Goal: Information Seeking & Learning: Find specific fact

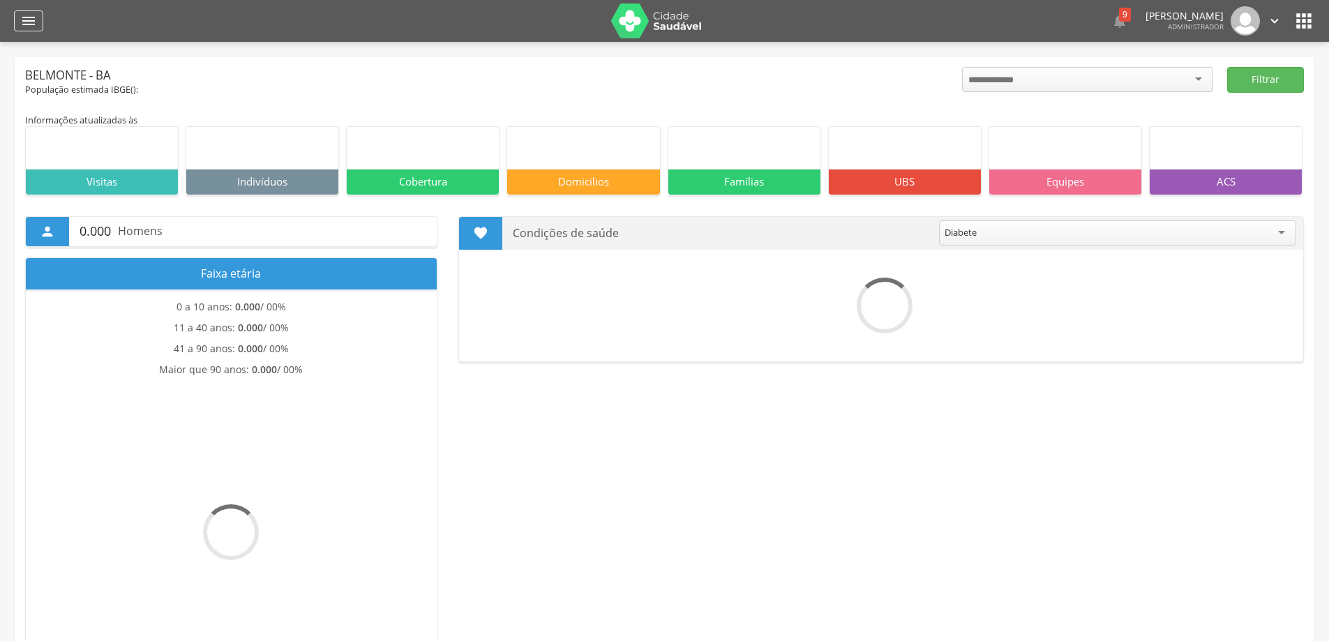
click at [24, 25] on icon "" at bounding box center [28, 21] width 17 height 17
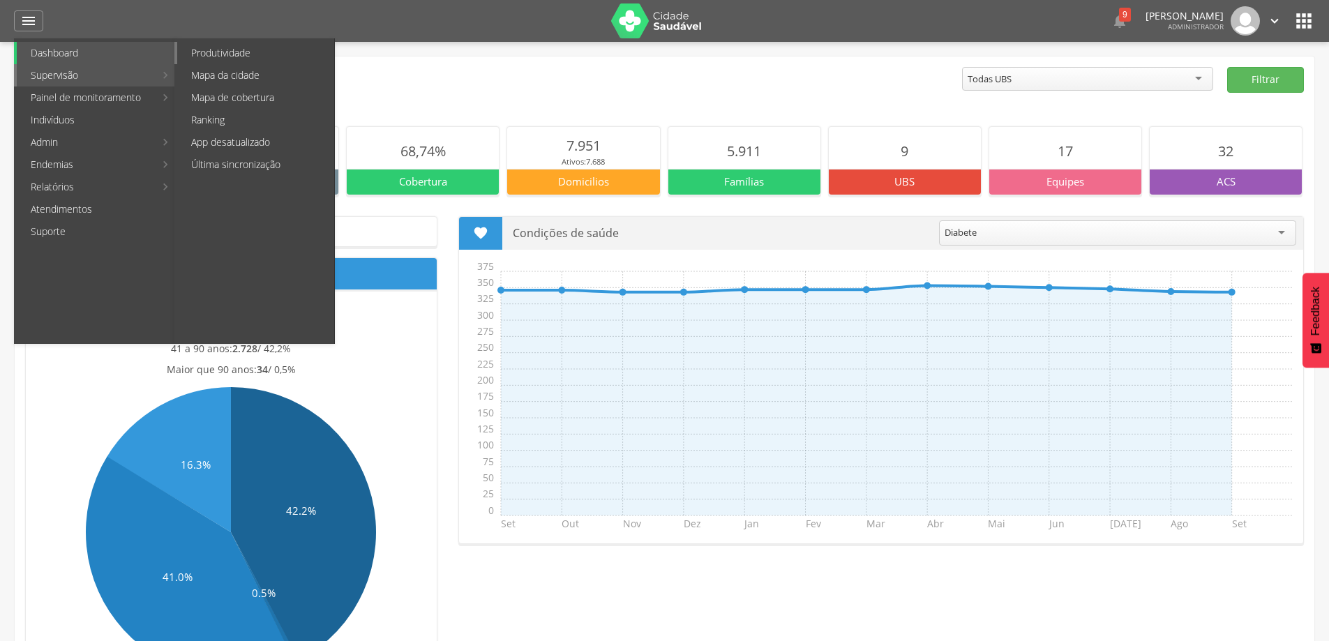
click at [203, 51] on link "Produtividade" at bounding box center [255, 53] width 157 height 22
type input "**********"
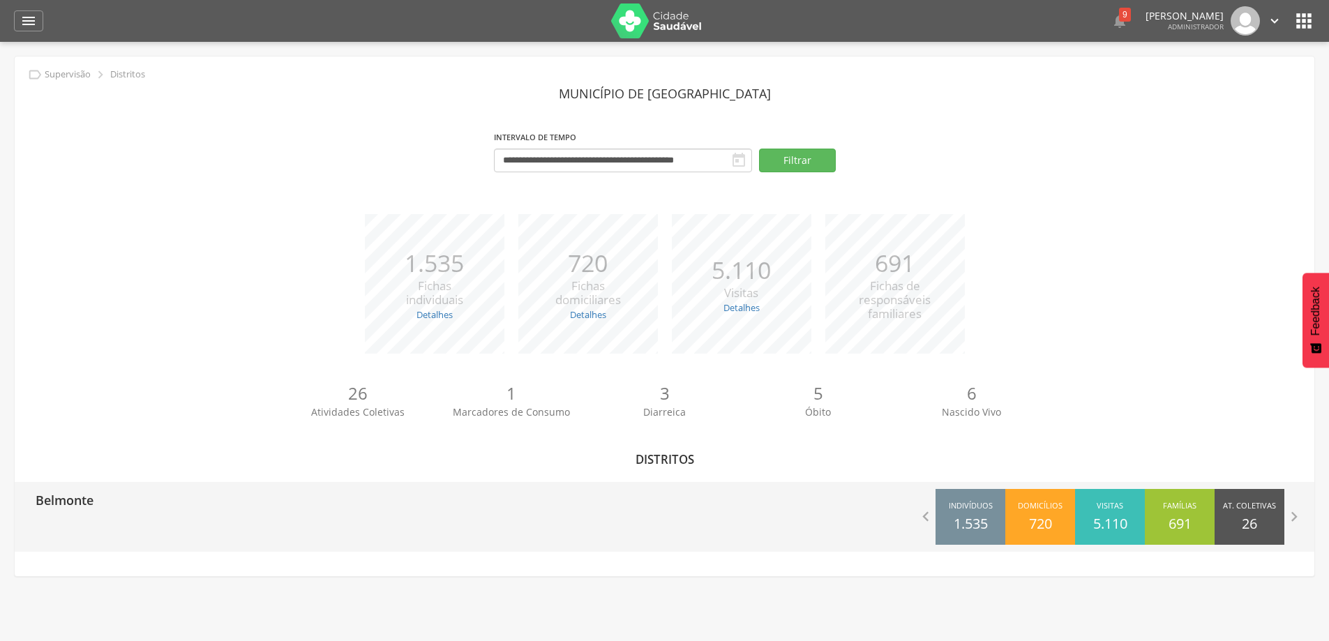
click at [48, 496] on p "Belmonte" at bounding box center [65, 496] width 58 height 28
type input "**********"
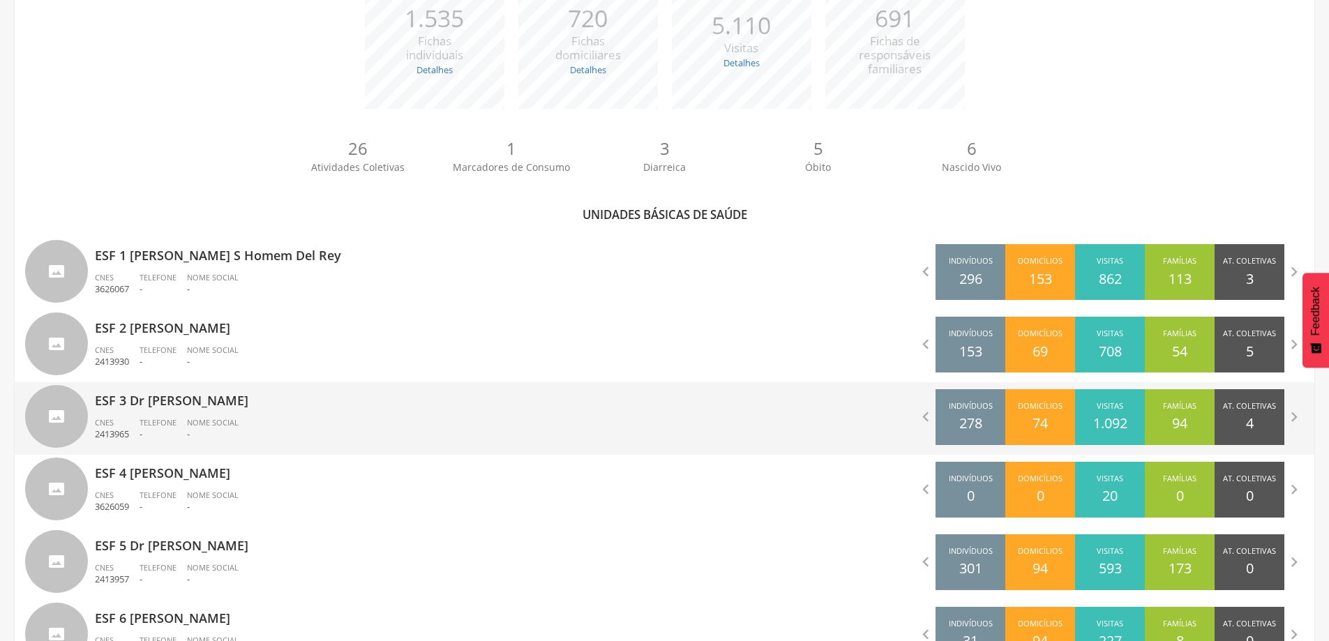
scroll to position [279, 0]
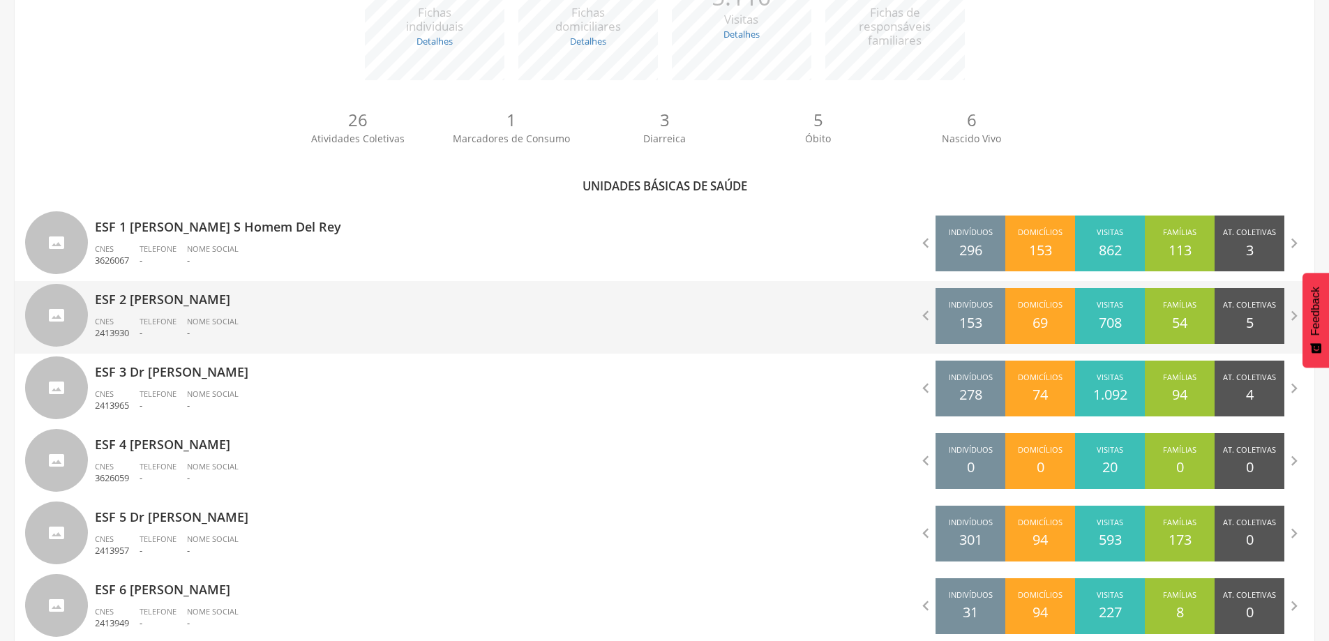
click at [151, 337] on p "-" at bounding box center [158, 333] width 37 height 13
type input "**********"
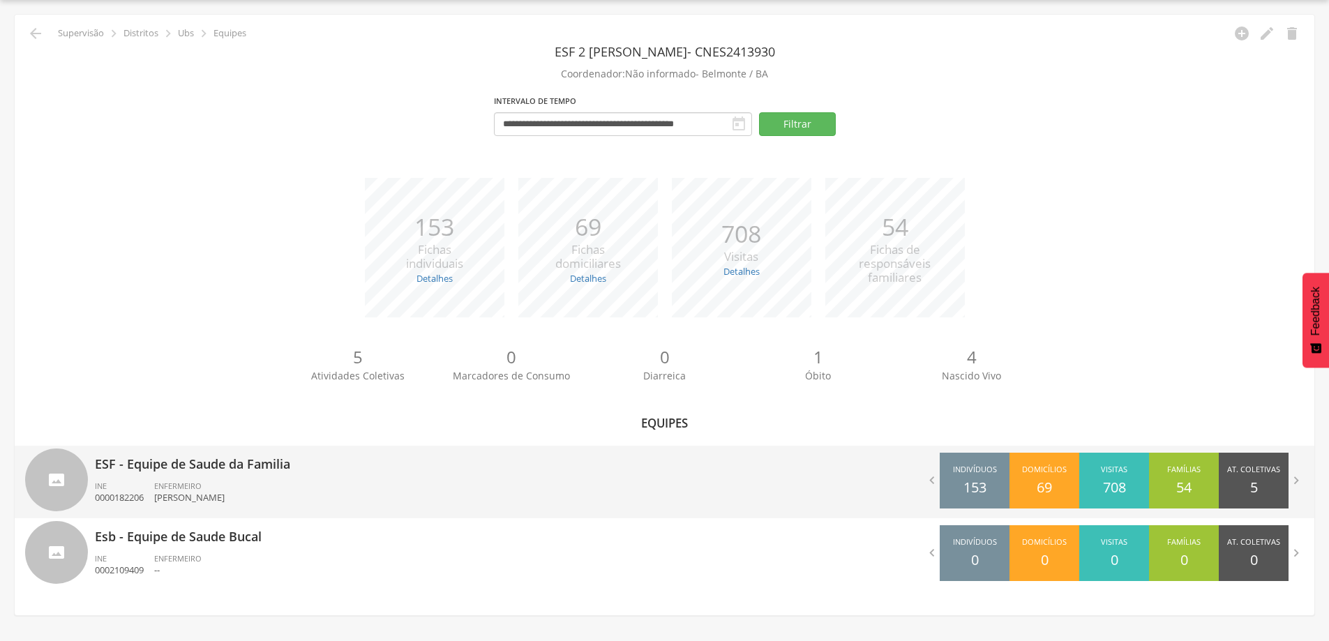
click at [195, 483] on span "ENFERMEIRO" at bounding box center [177, 486] width 47 height 10
type input "**********"
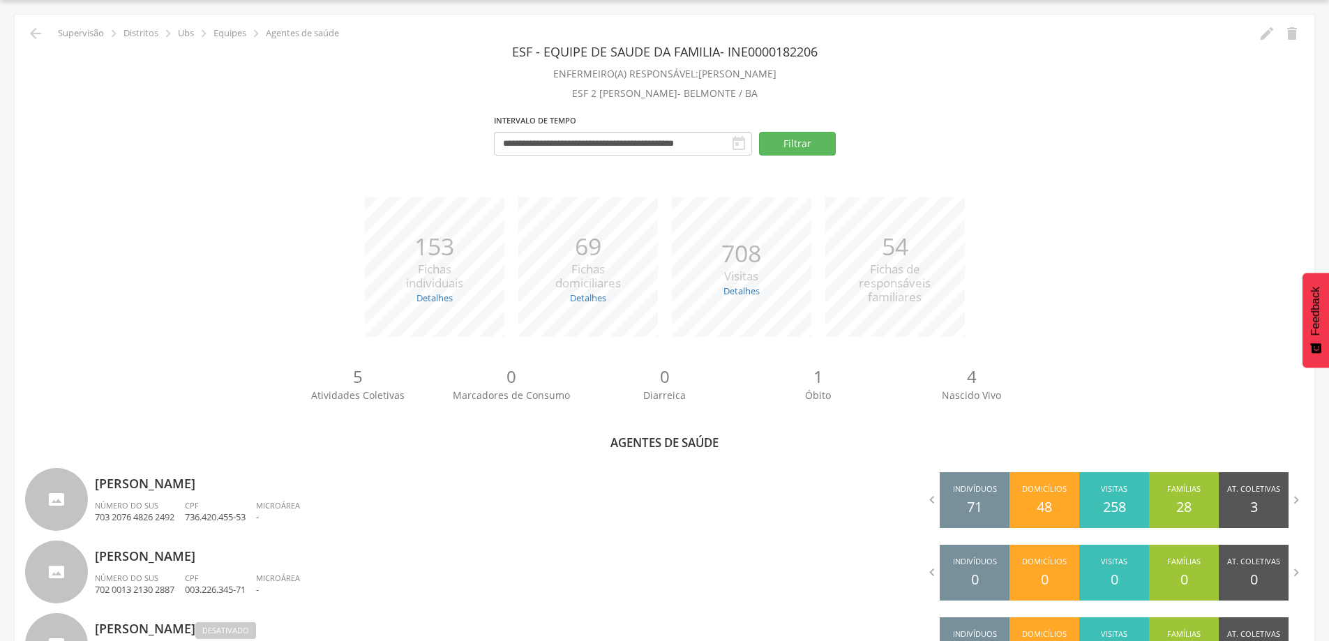
scroll to position [258, 0]
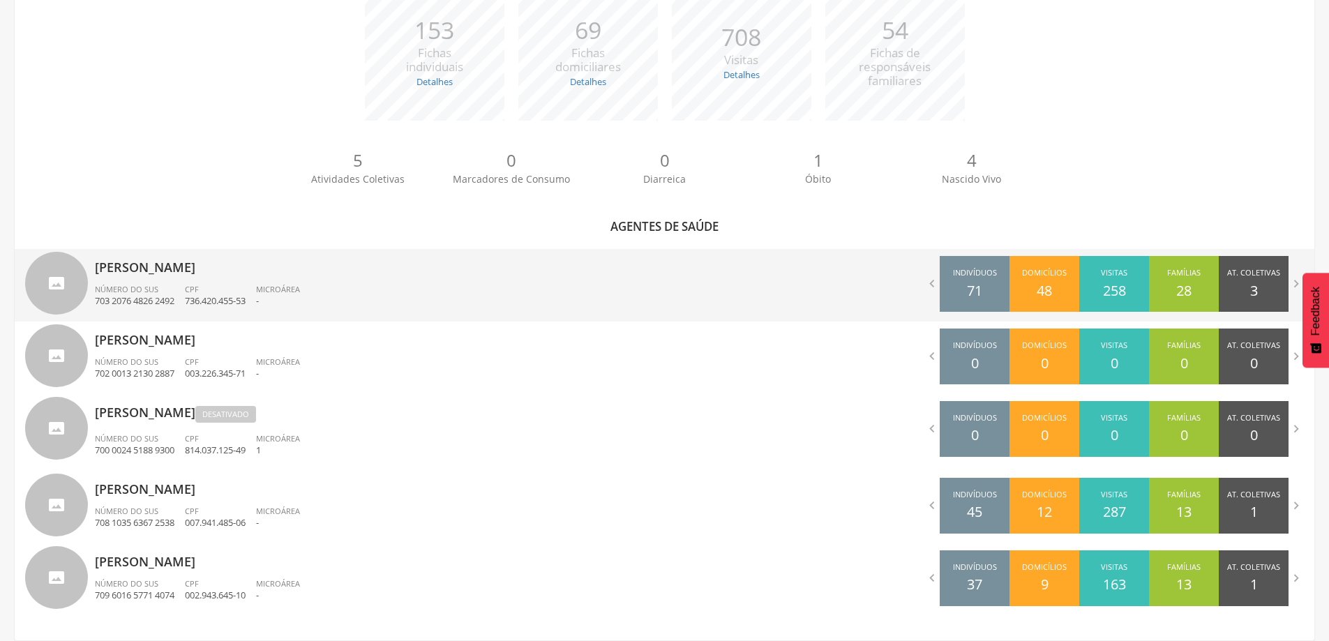
click at [183, 286] on div "Número do SUS 703 2076 4826 2492" at bounding box center [140, 296] width 90 height 24
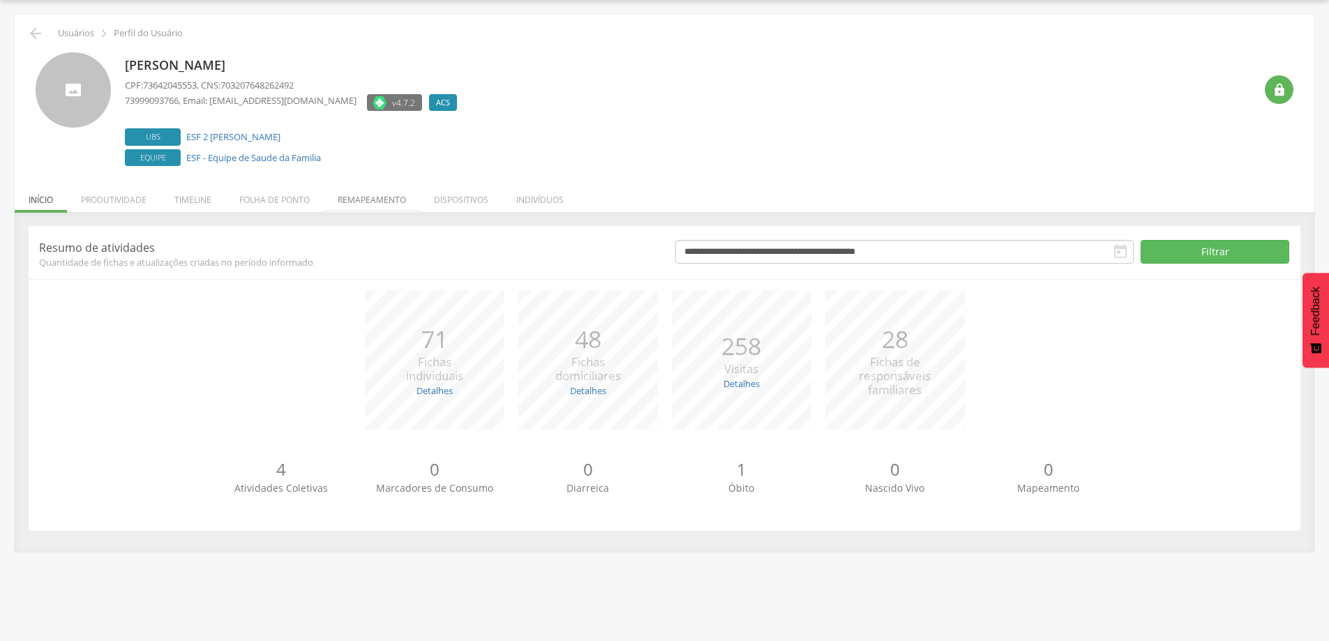
click at [367, 202] on li "Remapeamento" at bounding box center [372, 196] width 96 height 33
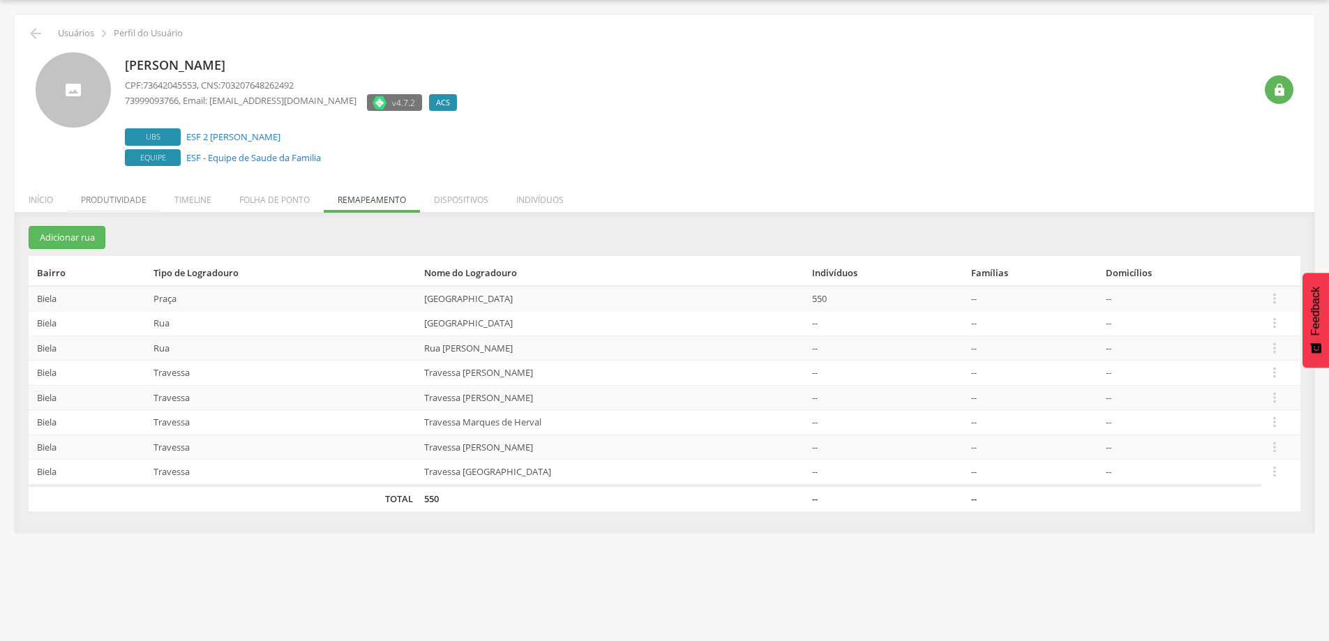
click at [132, 193] on li "Produtividade" at bounding box center [114, 196] width 94 height 33
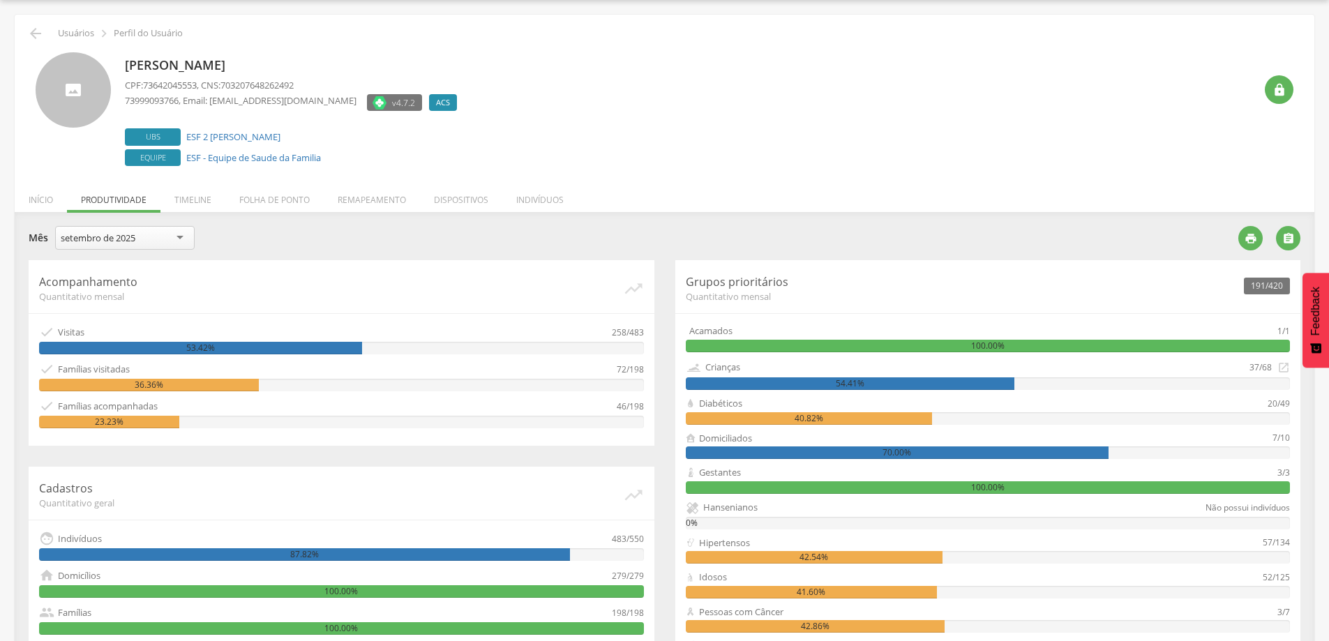
scroll to position [269, 0]
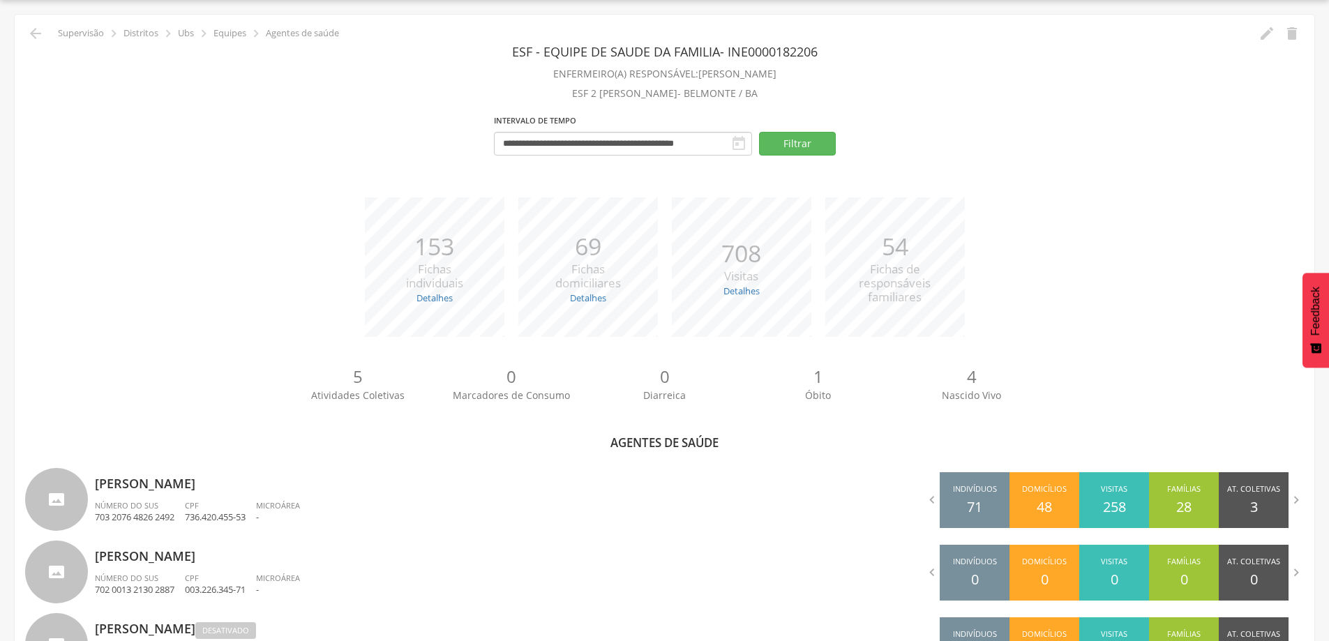
scroll to position [258, 0]
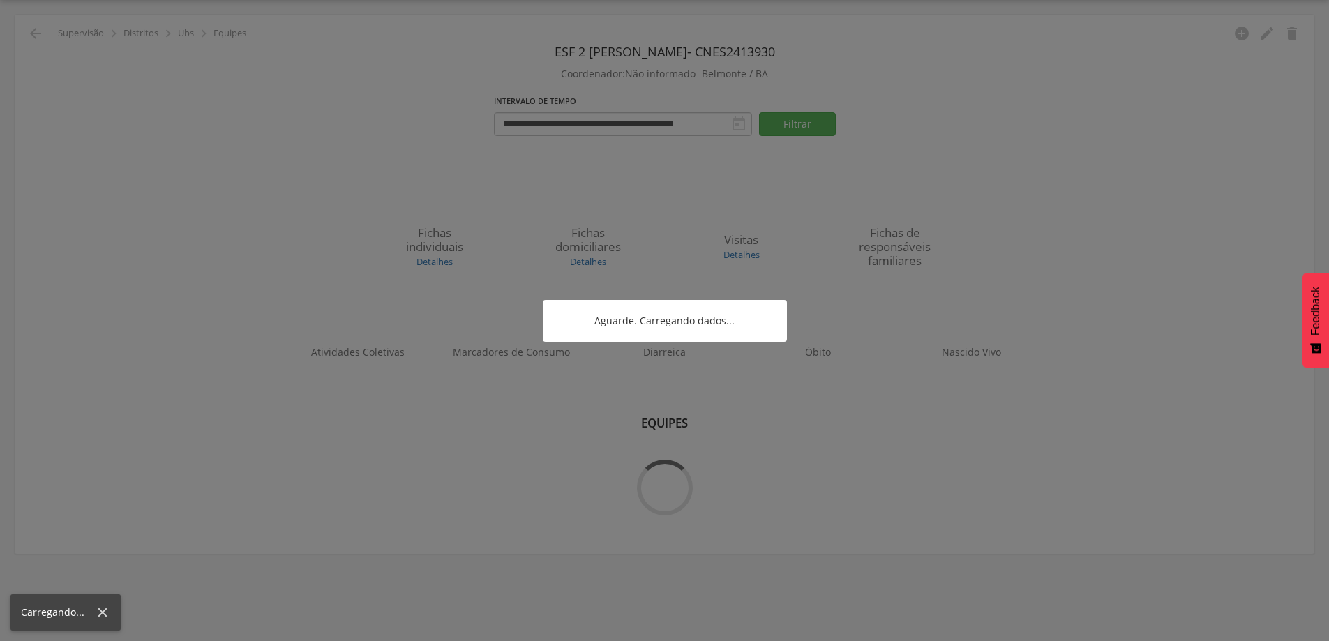
scroll to position [42, 0]
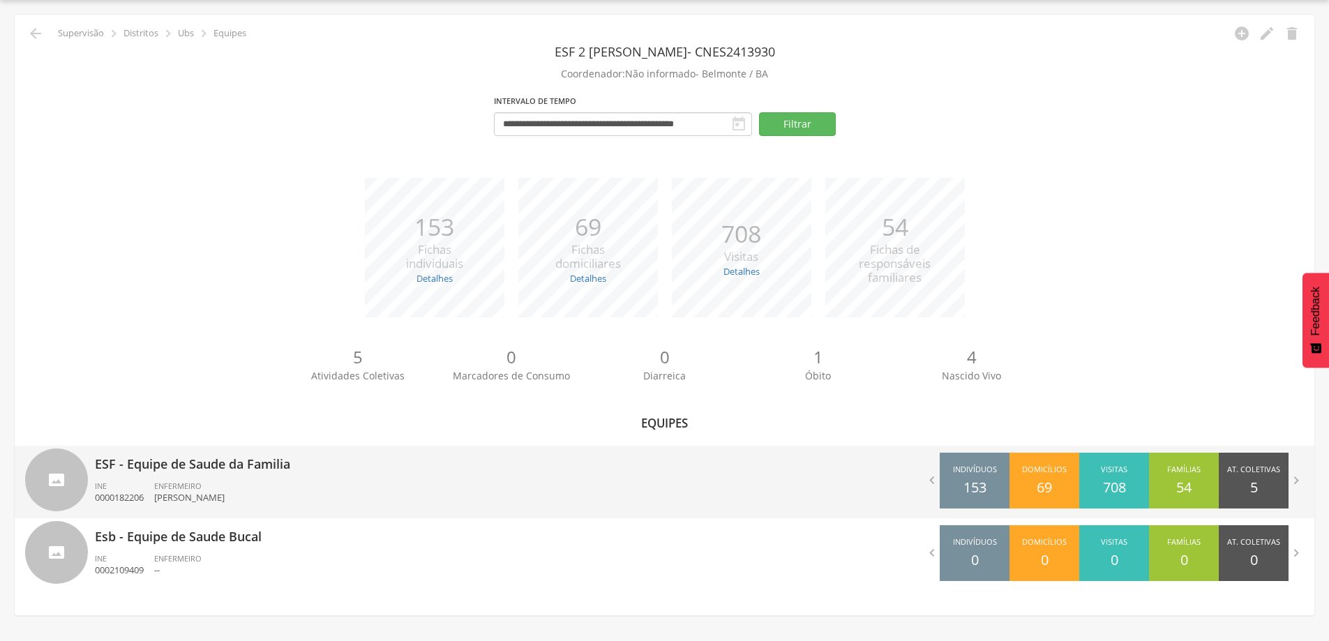
click at [186, 463] on p "ESF - Equipe de Saude da Familia" at bounding box center [375, 460] width 560 height 28
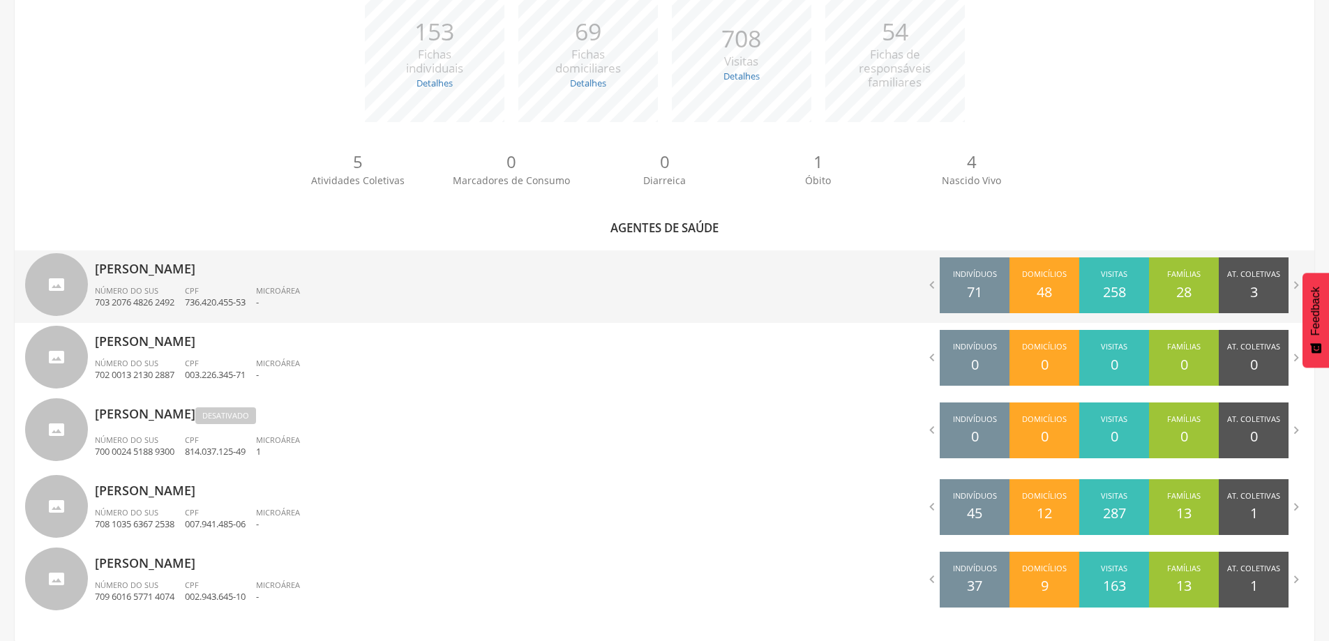
scroll to position [258, 0]
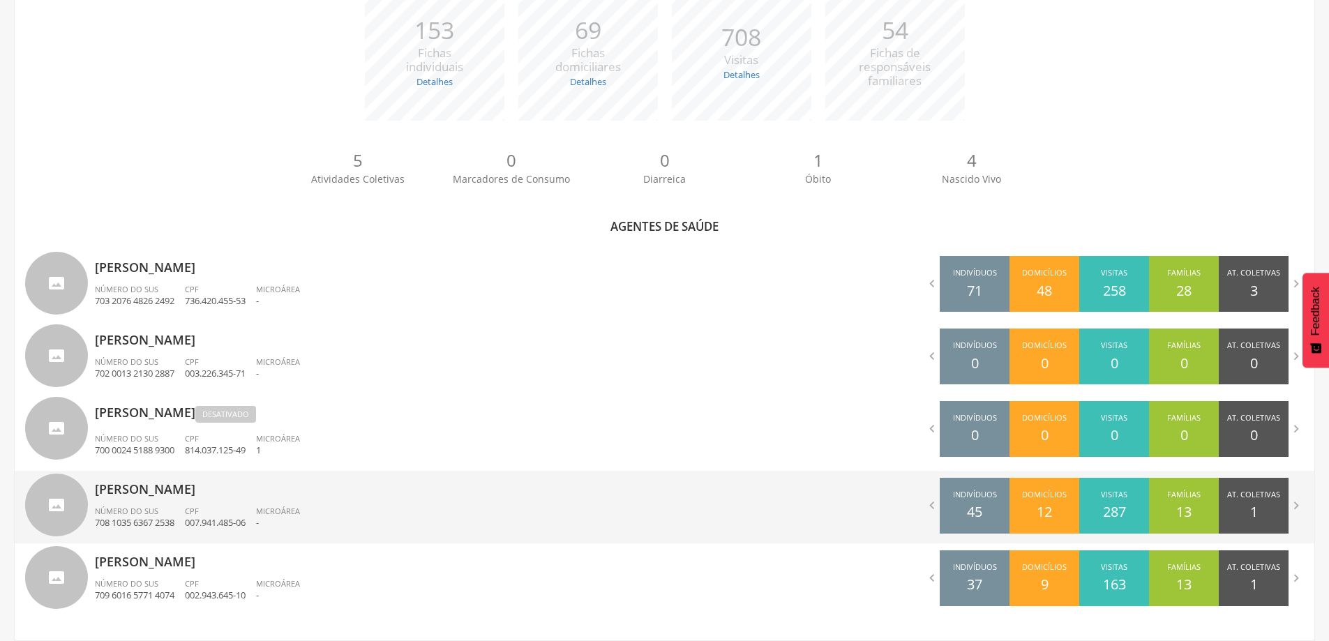
click at [188, 501] on div "[PERSON_NAME] Número do SUS 708 1035 6367 2538 CPF 007.941.485-06 Microárea -" at bounding box center [375, 507] width 560 height 73
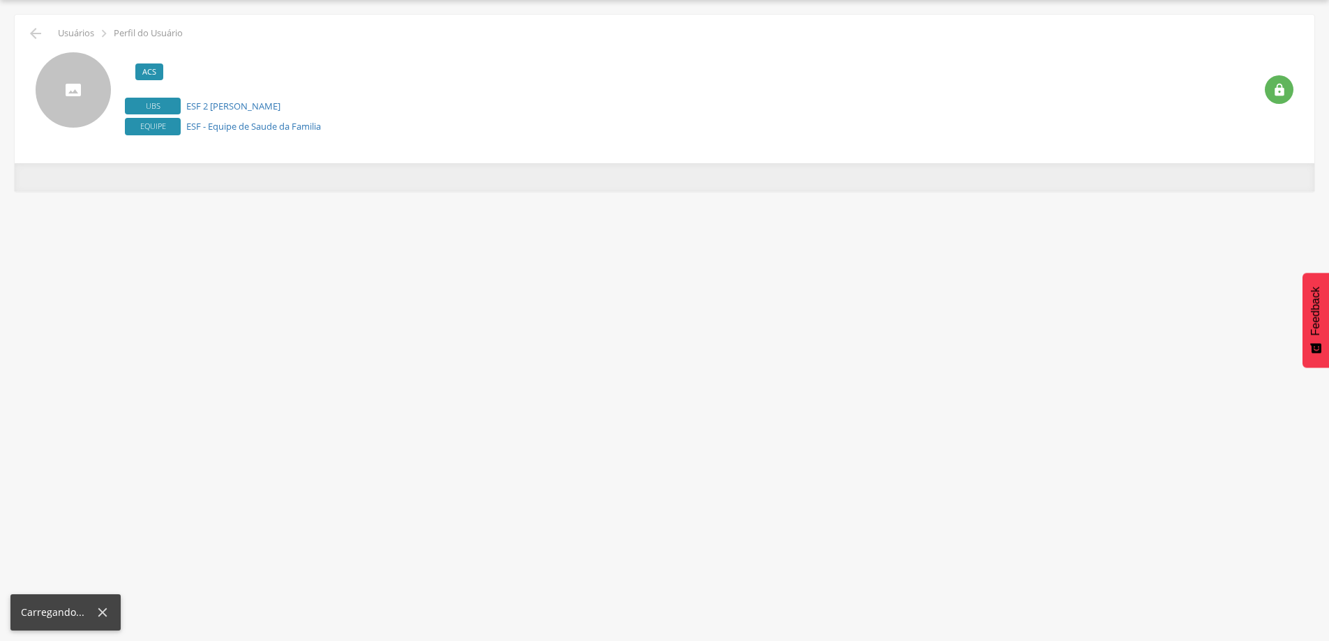
scroll to position [42, 0]
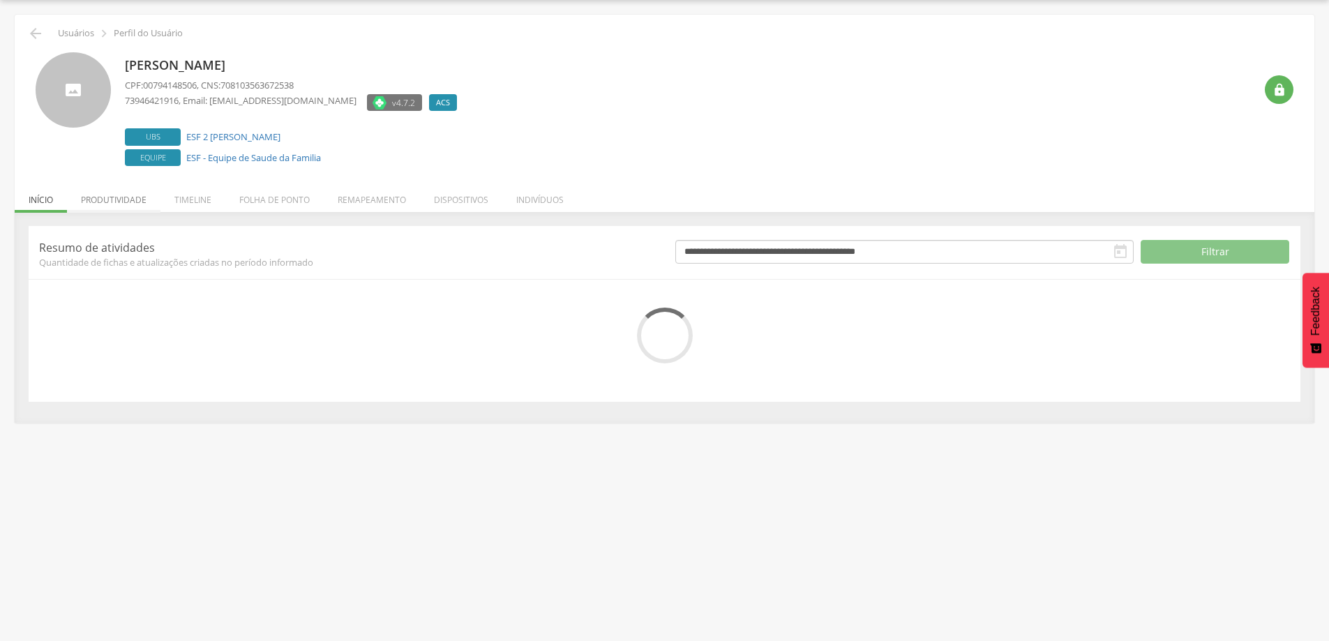
click at [137, 203] on li "Produtividade" at bounding box center [114, 196] width 94 height 33
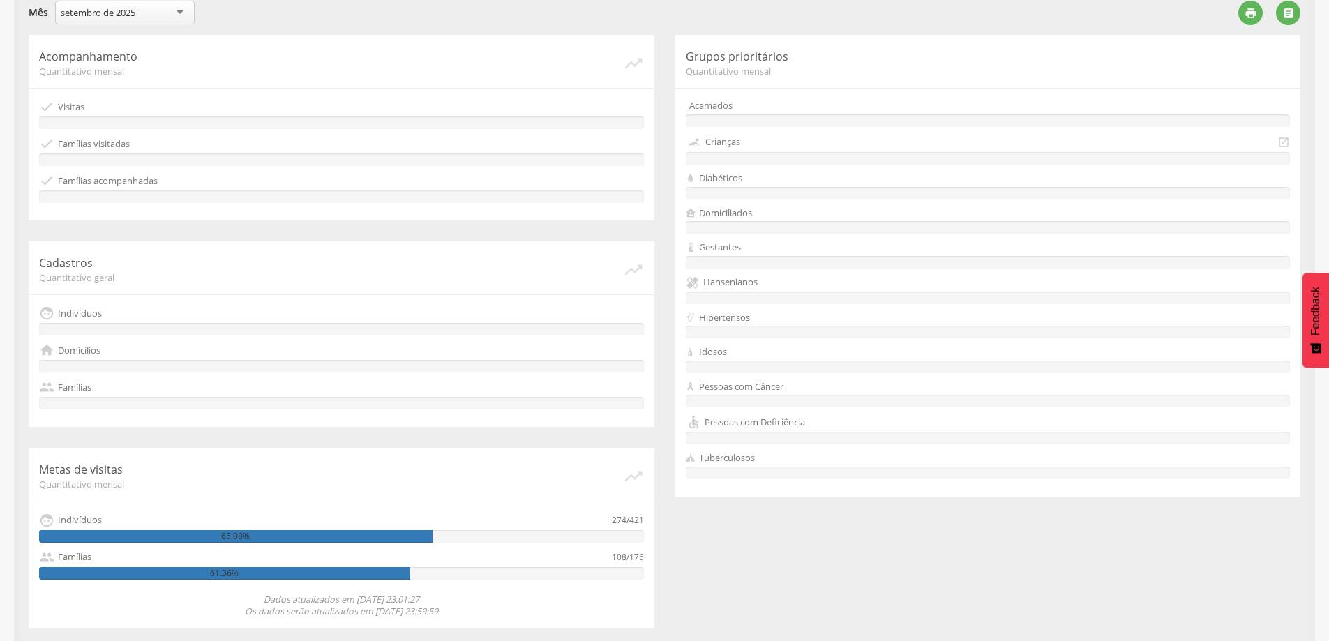
scroll to position [269, 0]
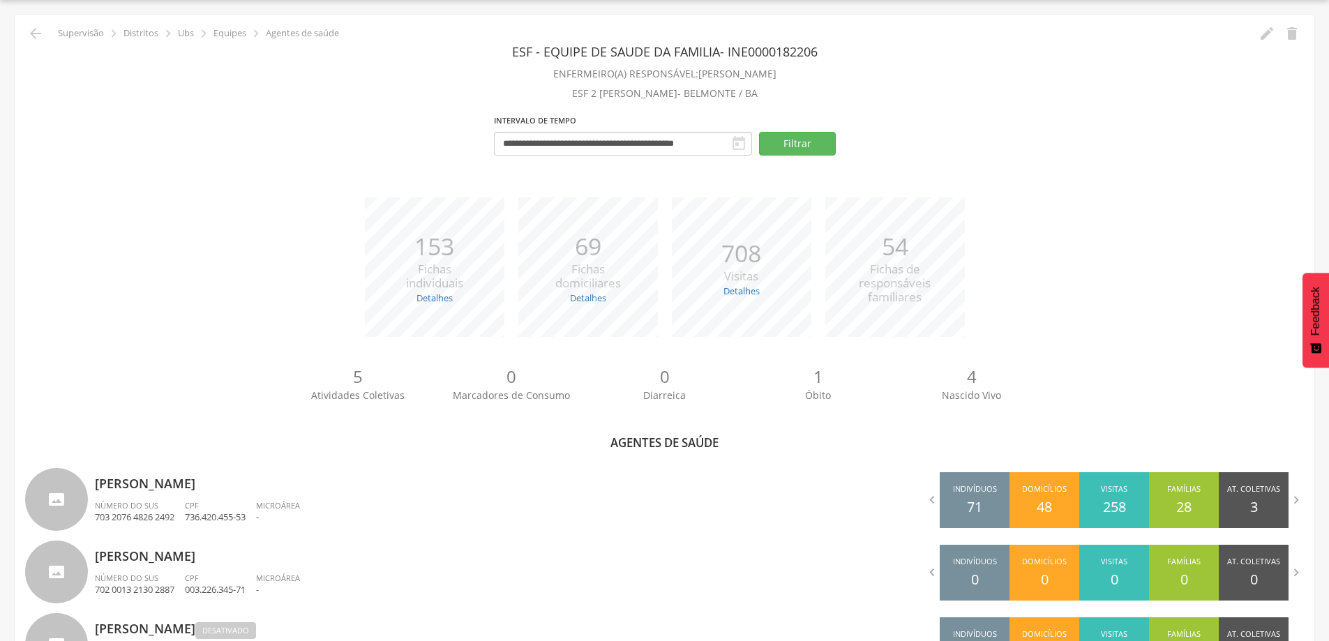
scroll to position [258, 0]
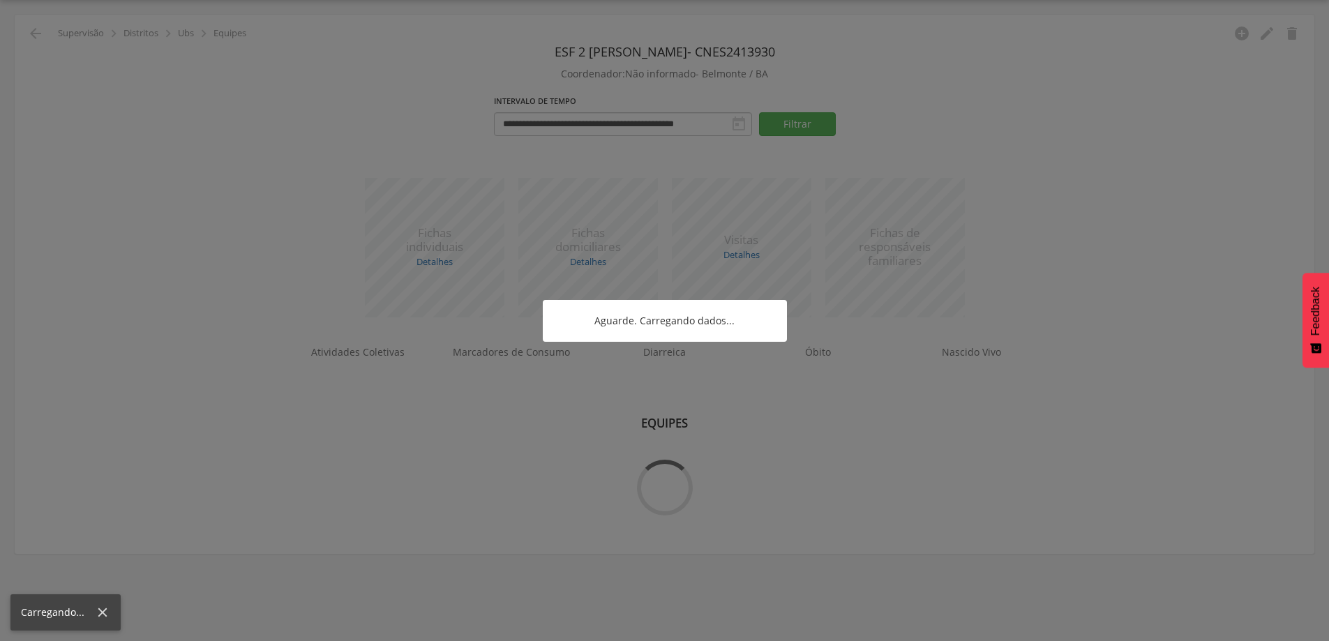
scroll to position [42, 0]
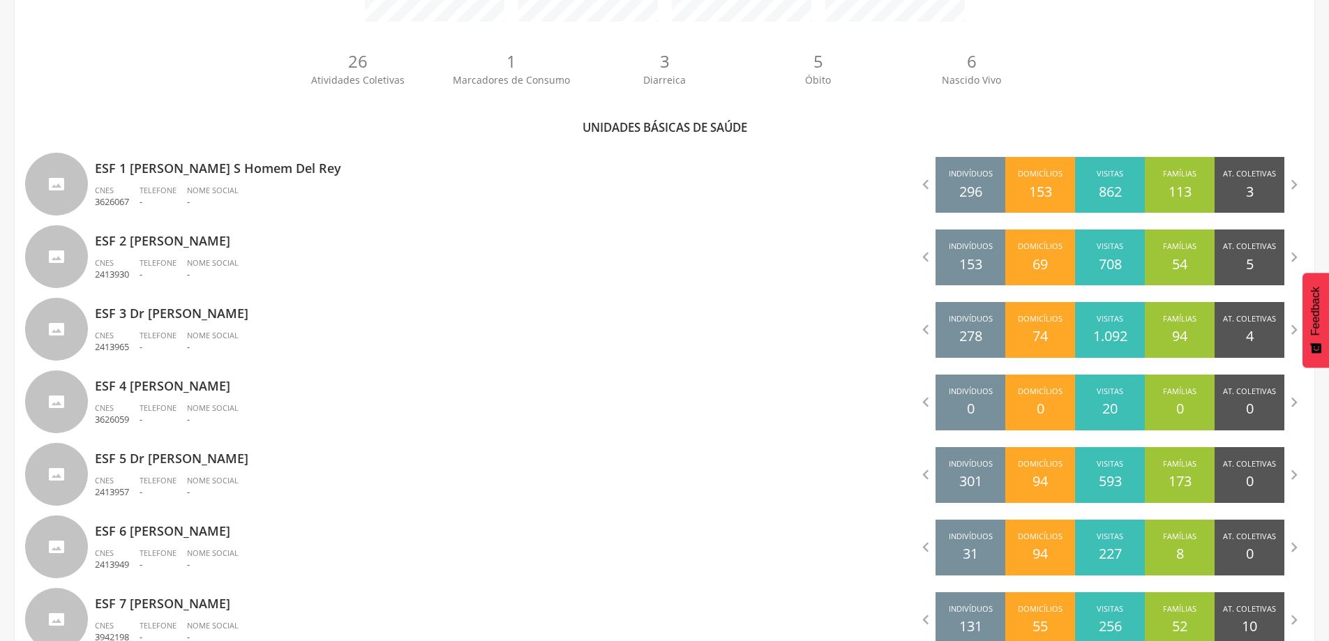
scroll to position [525, 0]
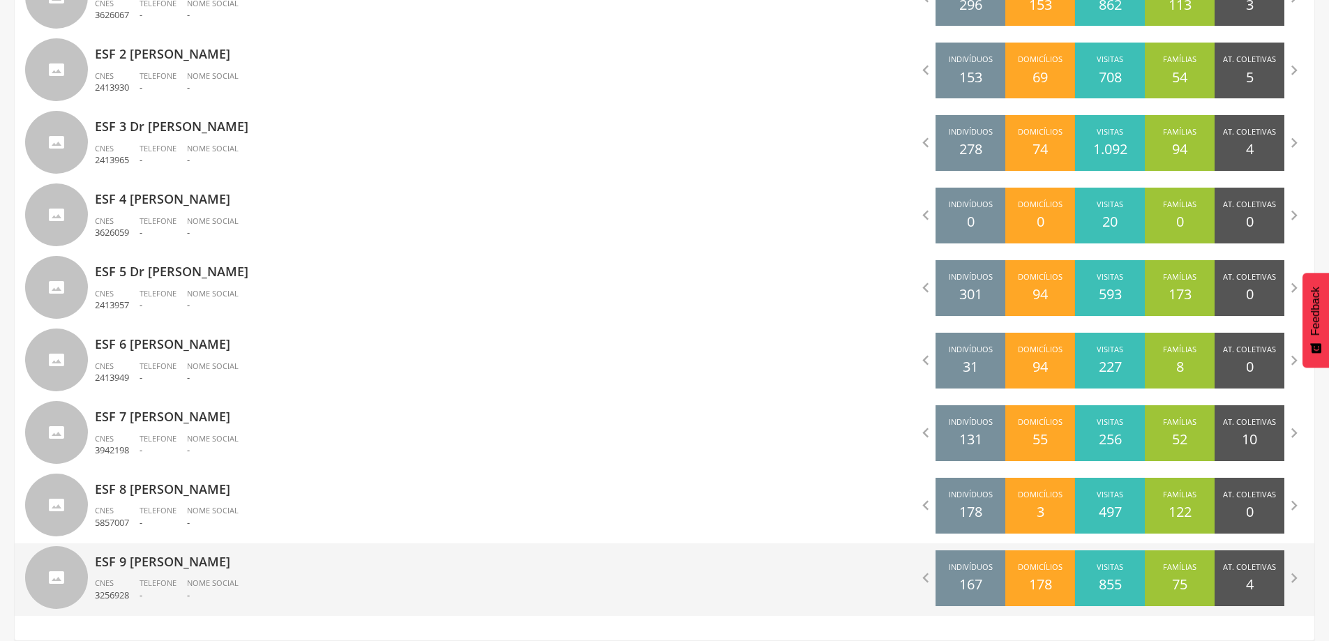
click at [172, 581] on span "Telefone" at bounding box center [158, 583] width 37 height 10
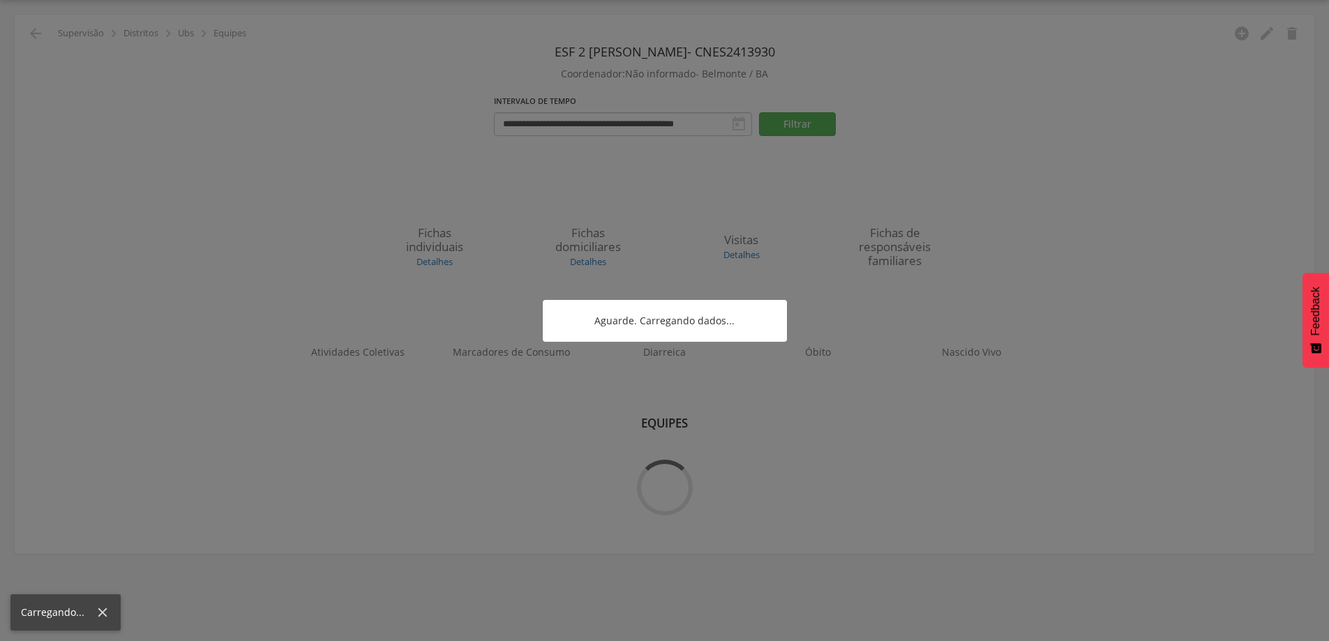
scroll to position [42, 0]
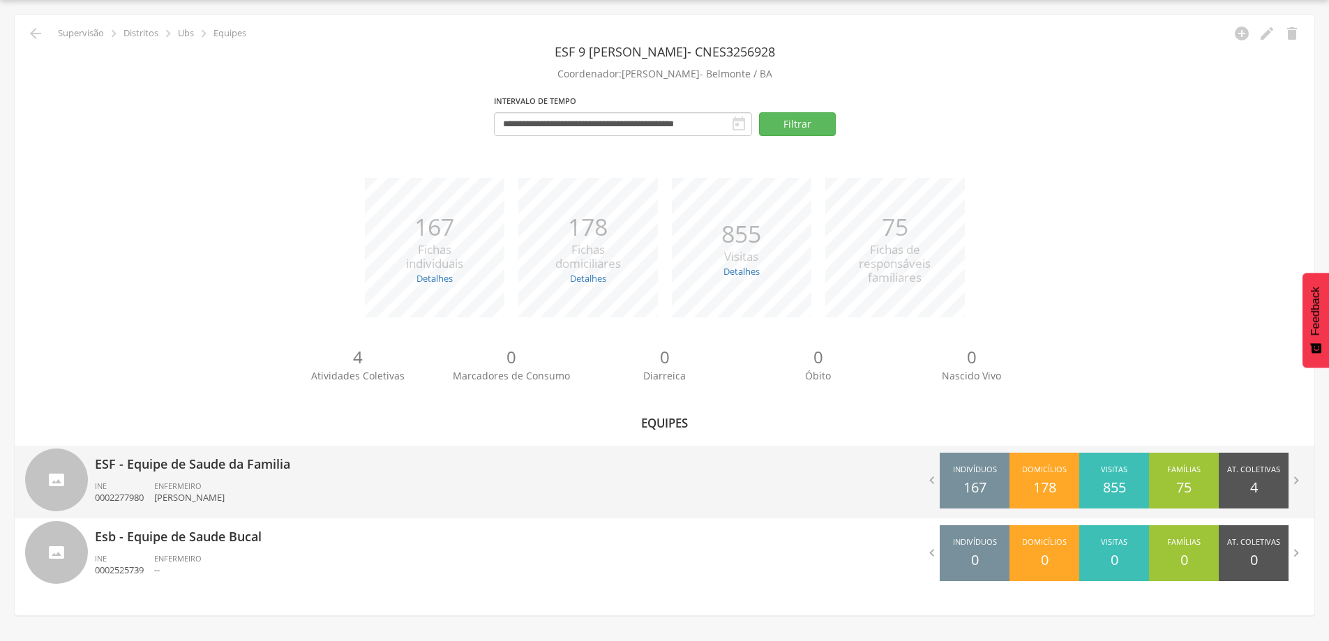
click at [158, 475] on div "ESF - Equipe de Saude da Familia INE 0002277980 ENFERMEIRO [PERSON_NAME]" at bounding box center [375, 482] width 560 height 73
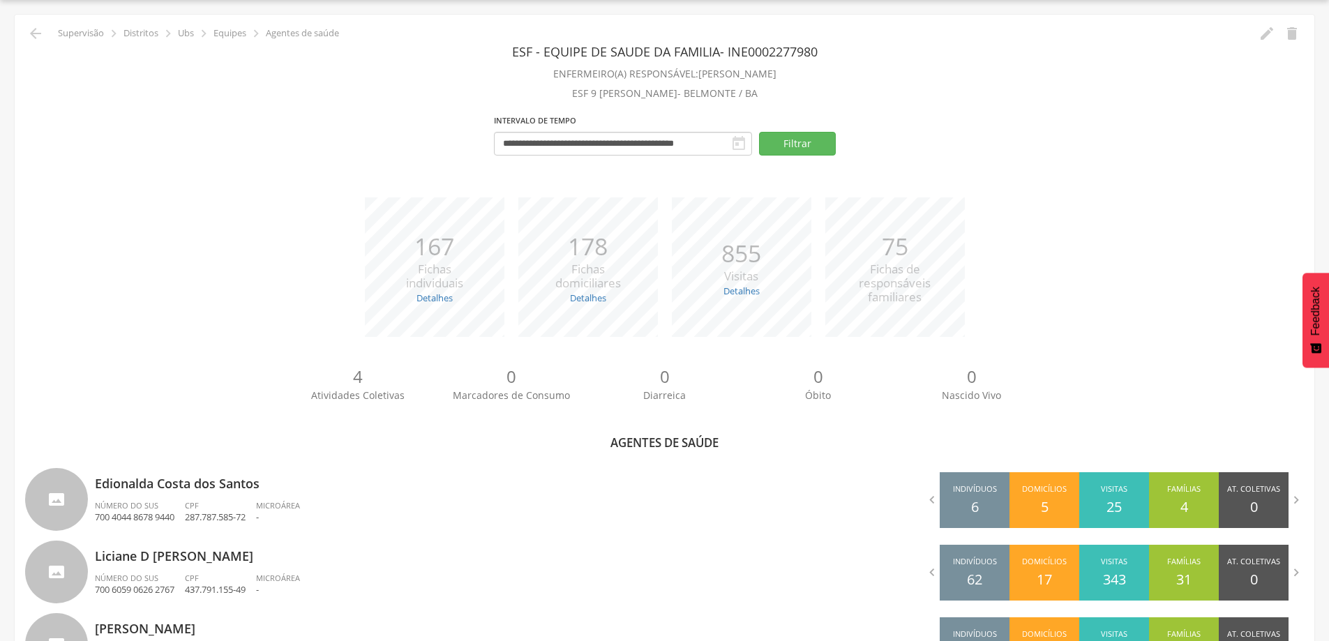
scroll to position [181, 0]
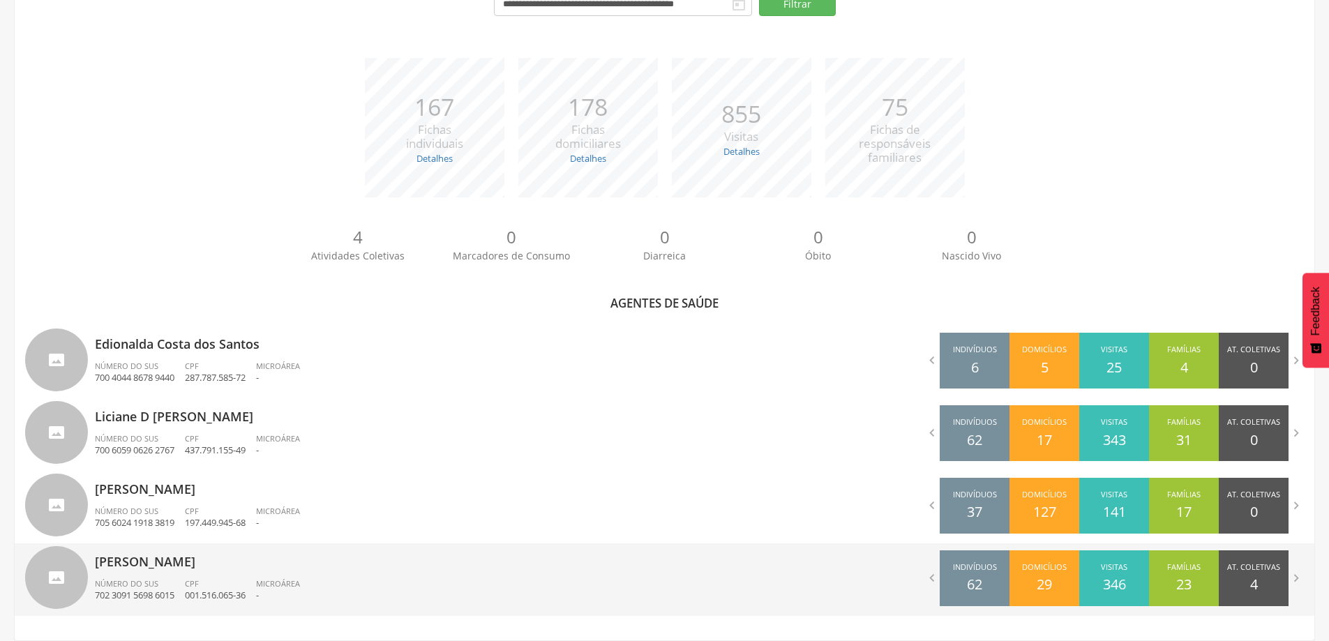
click at [195, 605] on li "CPF 001.516.065-36" at bounding box center [220, 594] width 71 height 31
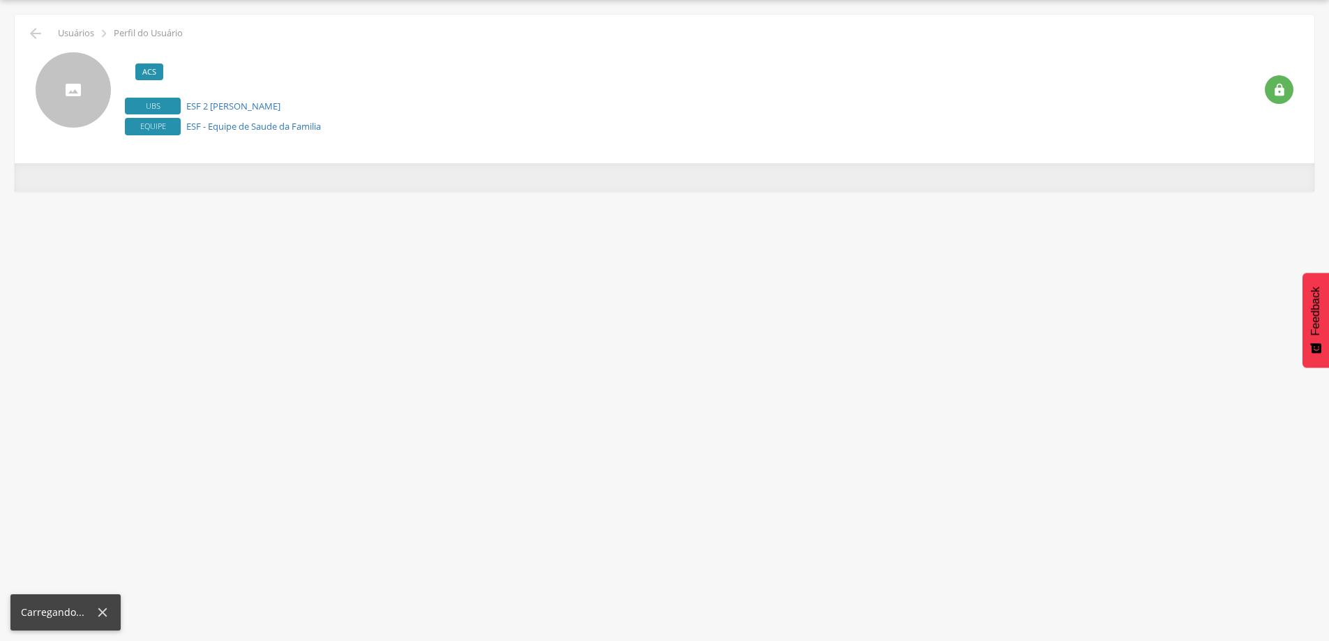
scroll to position [42, 0]
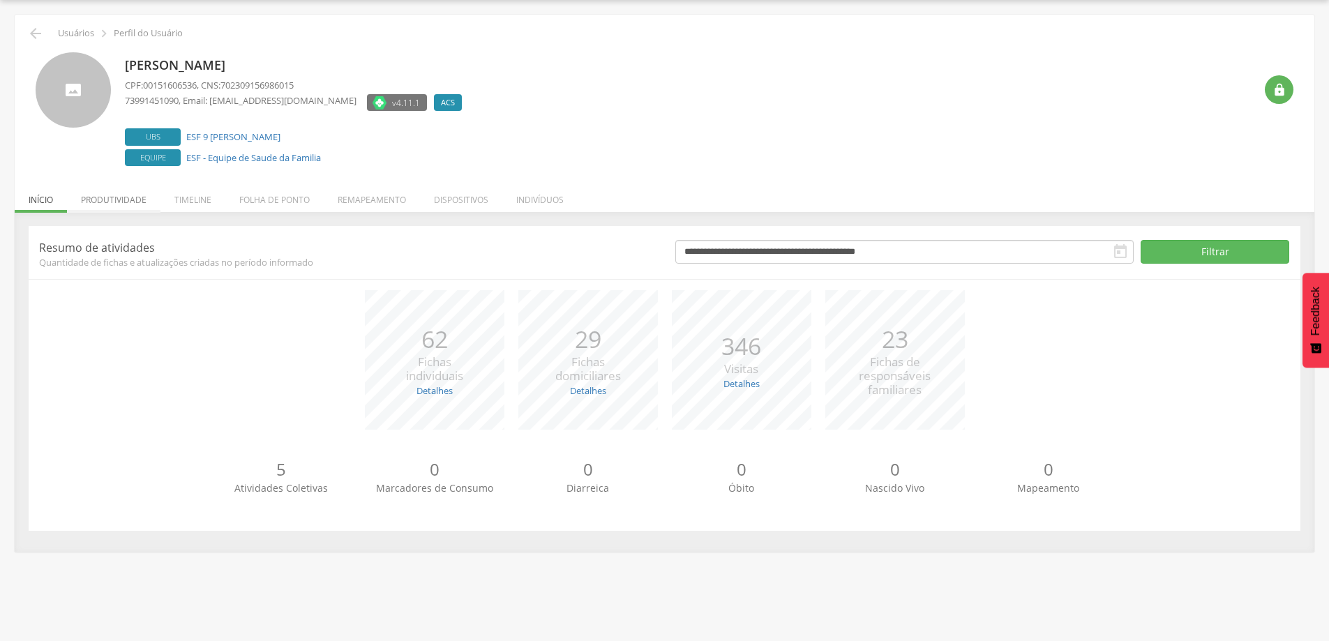
click at [101, 193] on li "Produtividade" at bounding box center [114, 196] width 94 height 33
